Goal: Task Accomplishment & Management: Use online tool/utility

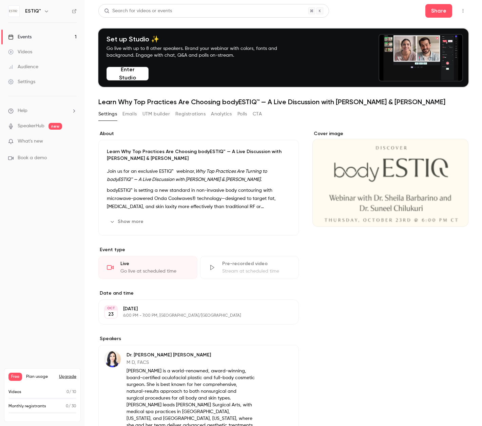
click at [38, 142] on span "What's new" at bounding box center [30, 141] width 25 height 7
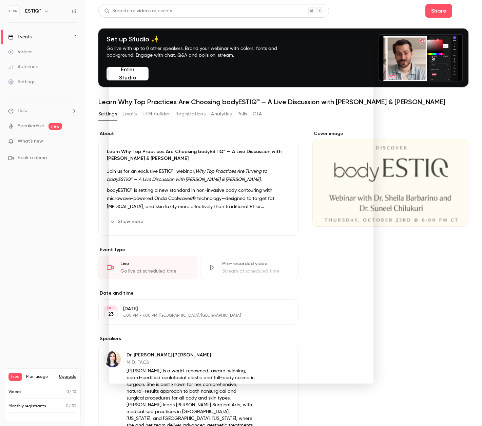
click at [65, 152] on div at bounding box center [241, 213] width 482 height 426
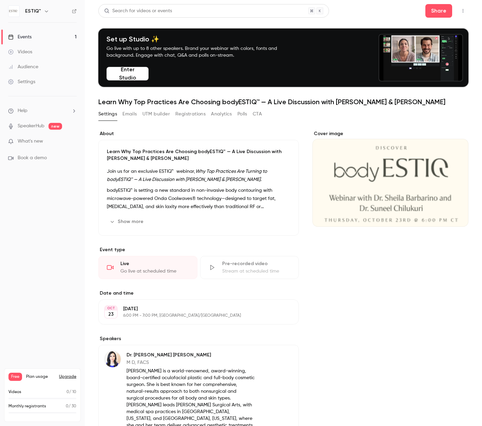
click at [39, 34] on link "Events 1" at bounding box center [42, 37] width 85 height 15
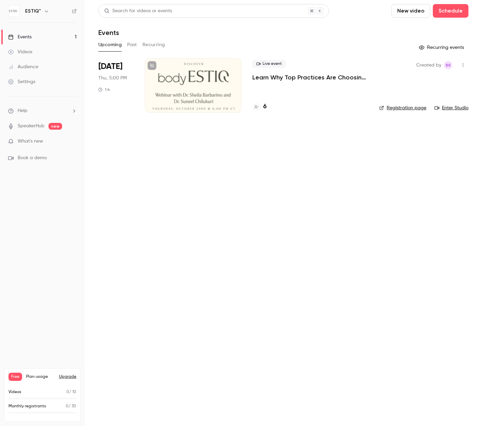
click at [264, 106] on h4 "6" at bounding box center [264, 106] width 3 height 9
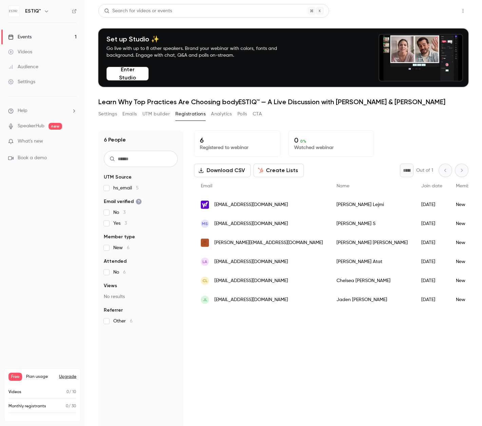
click at [437, 10] on button "Share" at bounding box center [438, 11] width 27 height 14
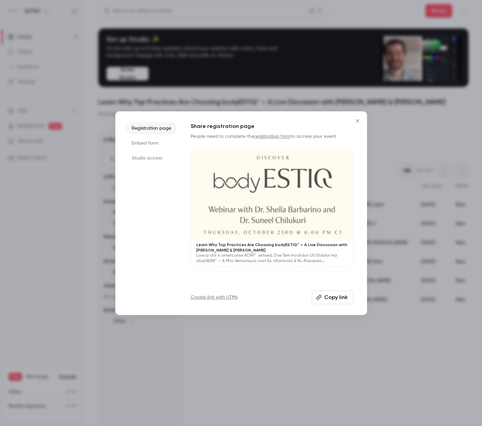
click at [333, 296] on button "Copy link" at bounding box center [333, 297] width 42 height 14
click at [357, 120] on icon "Close" at bounding box center [357, 120] width 3 height 3
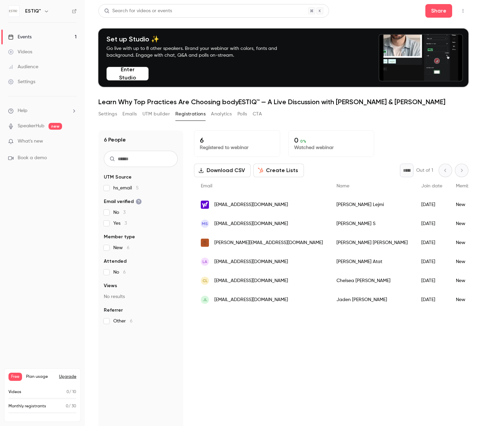
click at [24, 37] on div "Events" at bounding box center [19, 37] width 23 height 7
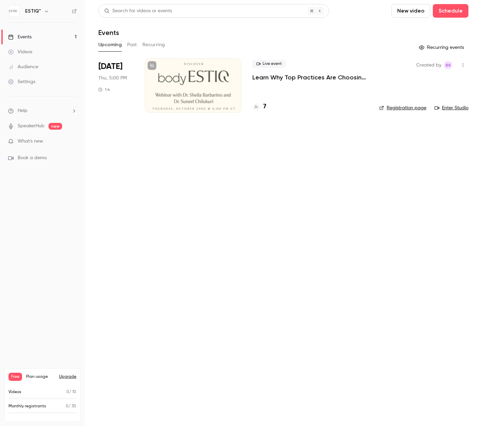
click at [215, 101] on div at bounding box center [193, 85] width 97 height 54
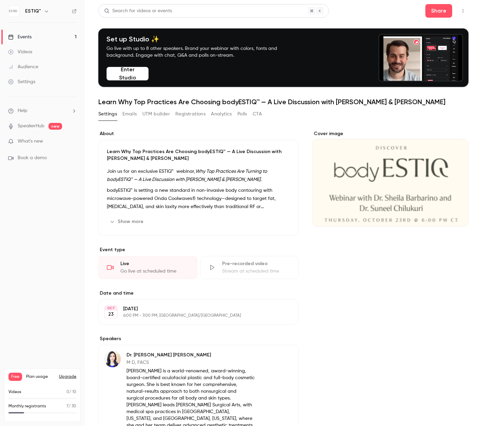
click at [455, 214] on icon "Cover image" at bounding box center [455, 214] width 7 height 5
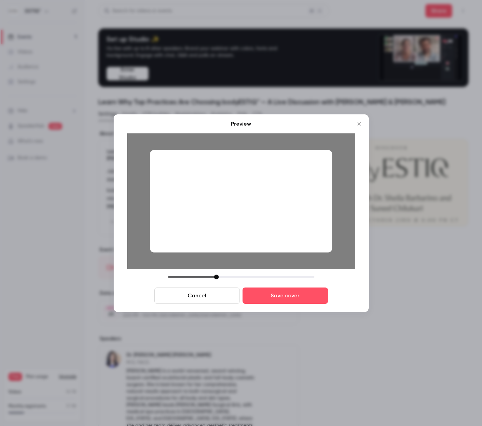
drag, startPoint x: 270, startPoint y: 218, endPoint x: 327, endPoint y: 221, distance: 57.0
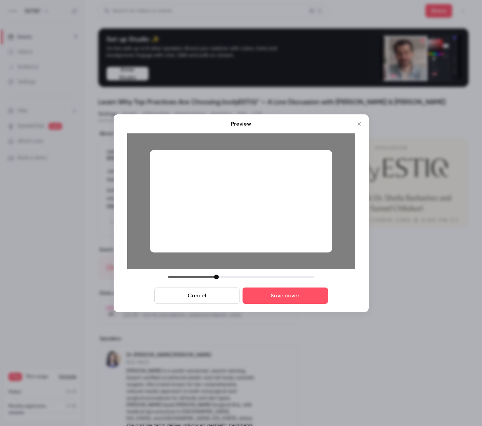
click at [327, 221] on div at bounding box center [241, 201] width 182 height 102
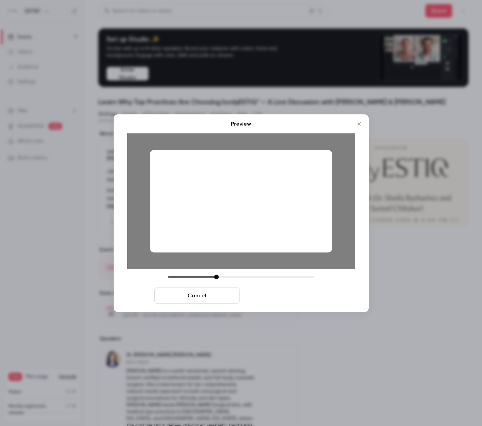
click at [296, 292] on button "Save cover" at bounding box center [285, 295] width 85 height 16
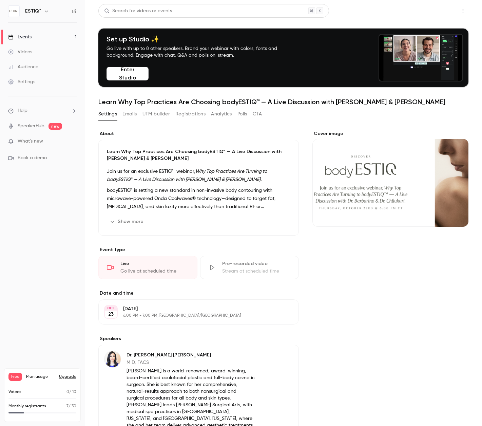
click at [435, 15] on button "Share" at bounding box center [438, 11] width 27 height 14
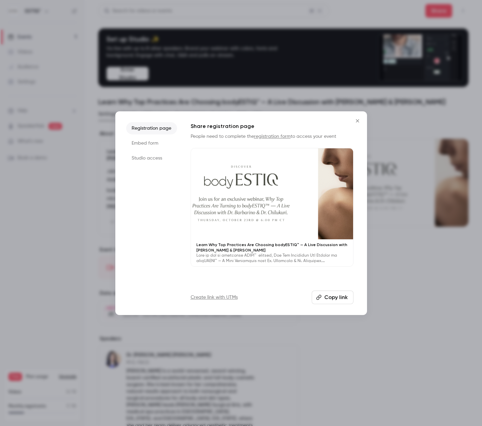
click at [337, 294] on button "Copy link" at bounding box center [333, 297] width 42 height 14
click at [358, 122] on icon "Close" at bounding box center [357, 120] width 8 height 5
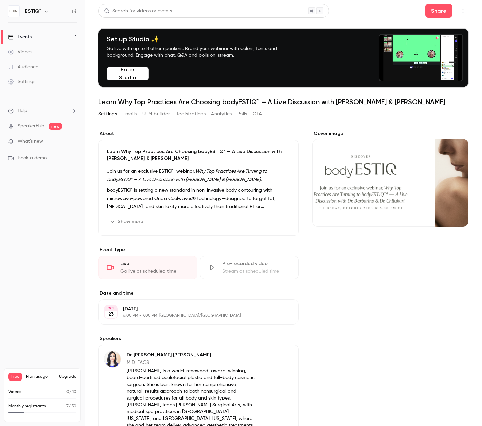
click at [46, 37] on link "Events 1" at bounding box center [42, 37] width 85 height 15
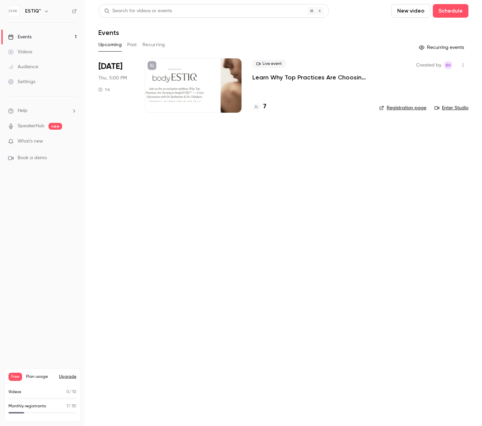
click at [287, 79] on p "Learn Why Top Practices Are Choosing bodyESTIQ™ — A Live Discussion with [PERSO…" at bounding box center [310, 77] width 116 height 8
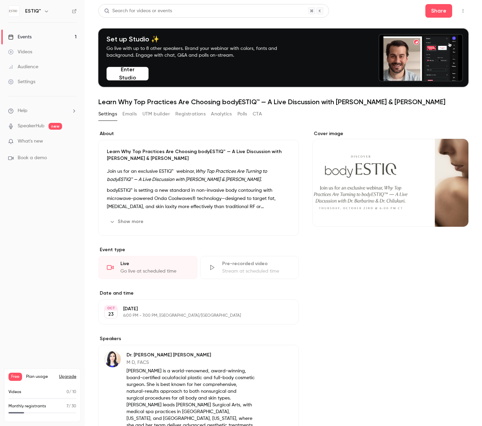
click at [39, 32] on link "Events 1" at bounding box center [42, 37] width 85 height 15
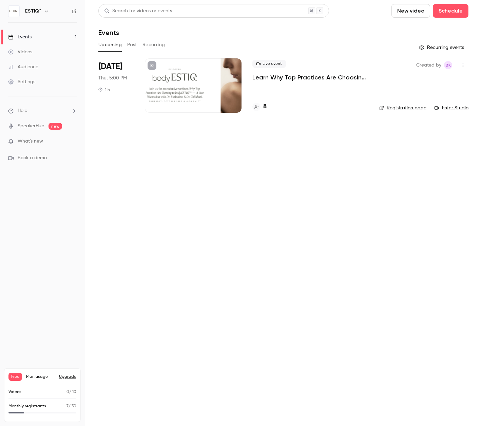
click at [163, 98] on div at bounding box center [193, 85] width 97 height 54
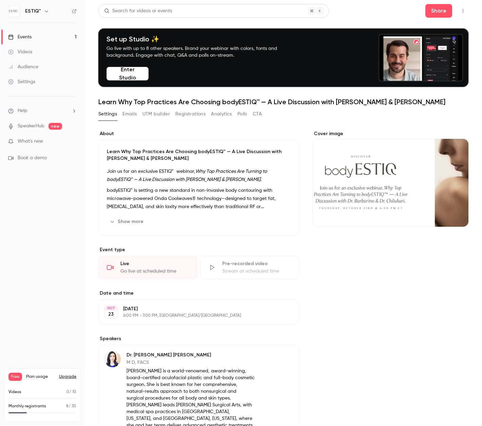
click at [41, 36] on link "Events 1" at bounding box center [42, 37] width 85 height 15
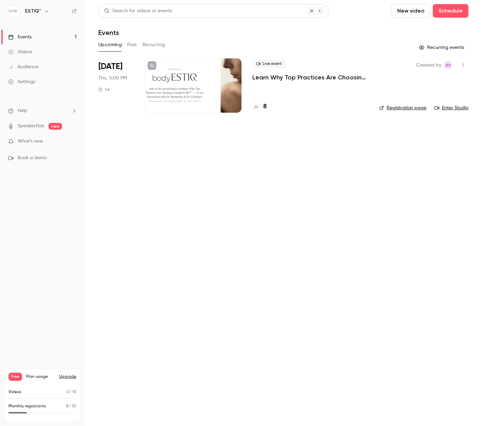
click at [262, 107] on div "8" at bounding box center [259, 106] width 14 height 9
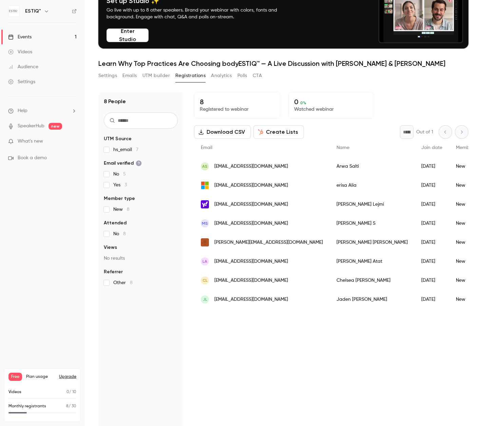
scroll to position [33, 0]
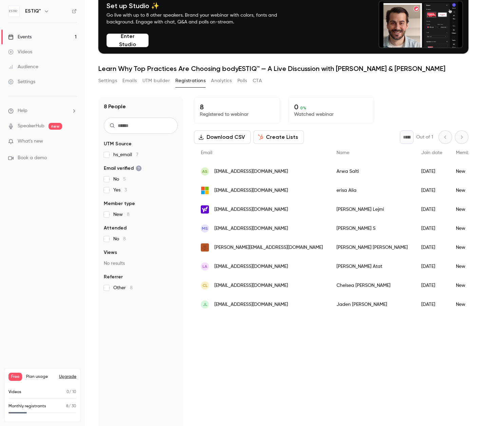
click at [168, 81] on button "UTM builder" at bounding box center [155, 80] width 27 height 11
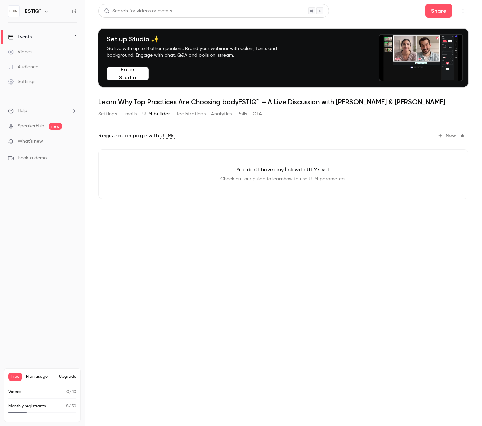
click at [42, 36] on link "Events 1" at bounding box center [42, 37] width 85 height 15
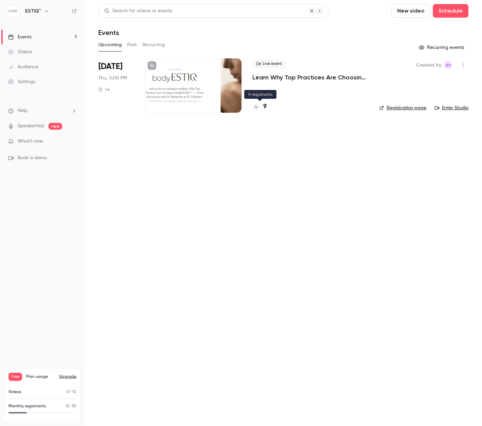
click at [265, 107] on h4 "9" at bounding box center [264, 106] width 3 height 9
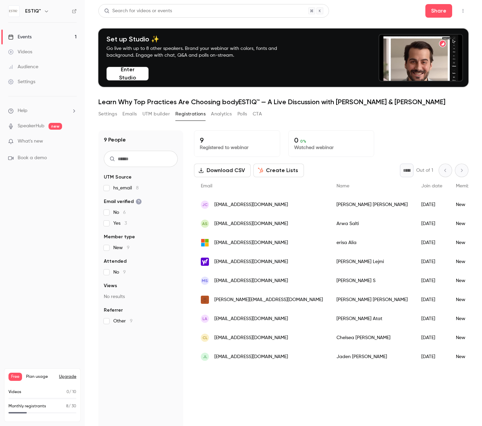
click at [175, 24] on header "Search for videos or events Share Set up Studio ✨ Go live with up to 8 other sp…" at bounding box center [283, 55] width 370 height 102
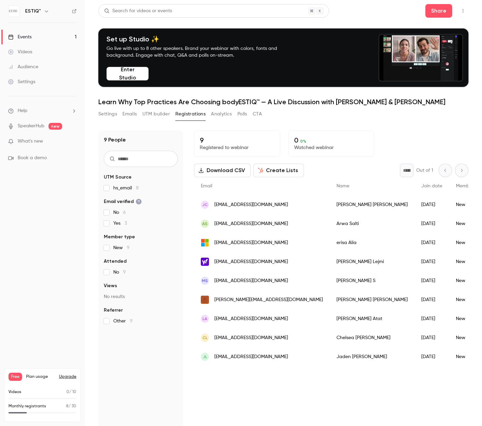
click at [27, 38] on div "Events" at bounding box center [19, 37] width 23 height 7
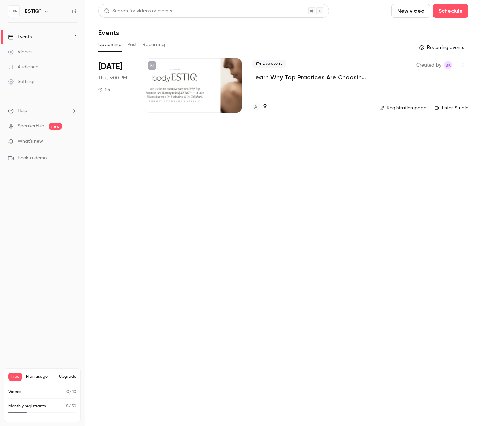
click at [189, 95] on div at bounding box center [193, 85] width 97 height 54
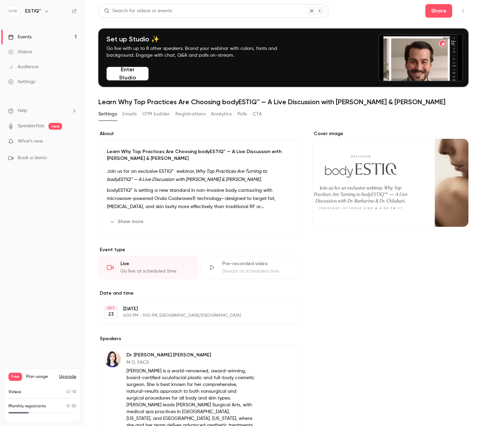
click at [343, 191] on div "Cover image" at bounding box center [390, 178] width 156 height 96
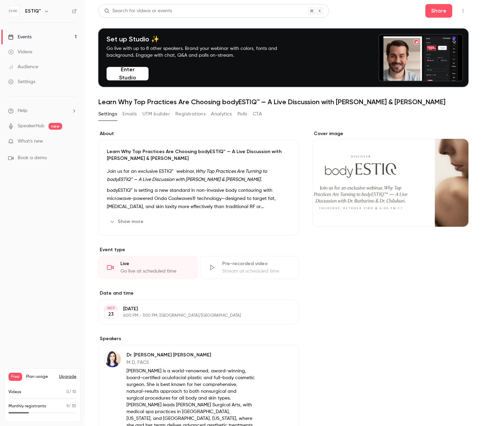
click at [0, 0] on input "Cover image" at bounding box center [0, 0] width 0 height 0
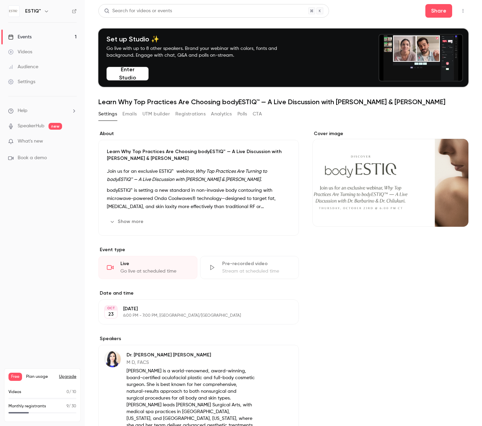
click at [28, 36] on div "Events" at bounding box center [19, 37] width 23 height 7
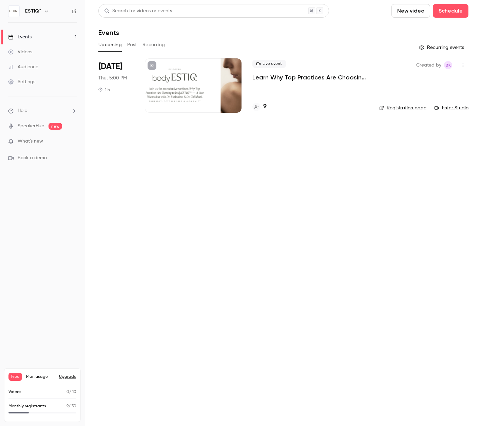
click at [130, 69] on div "[DATE] Thu, 5:00 PM 1 h" at bounding box center [116, 85] width 36 height 54
click at [163, 85] on div at bounding box center [193, 85] width 97 height 54
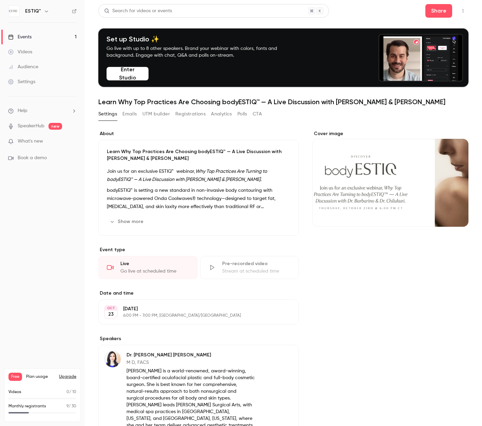
click at [42, 32] on link "Events 1" at bounding box center [42, 37] width 85 height 15
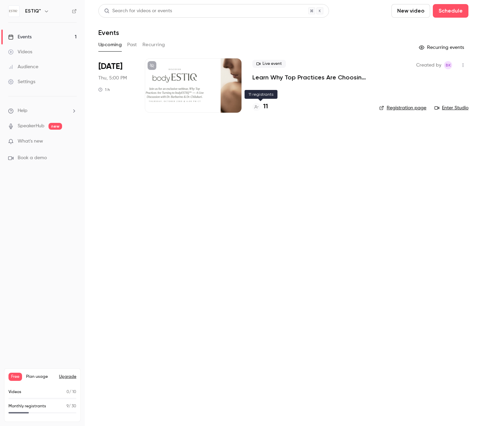
click at [264, 105] on h4 "11" at bounding box center [265, 106] width 5 height 9
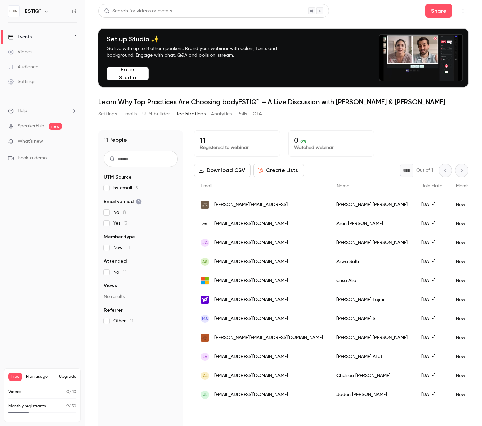
click at [27, 36] on div "Events" at bounding box center [19, 37] width 23 height 7
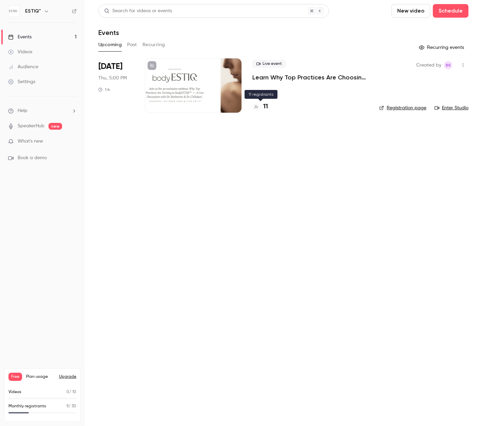
click at [264, 107] on h4 "11" at bounding box center [265, 106] width 5 height 9
